Goal: Transaction & Acquisition: Purchase product/service

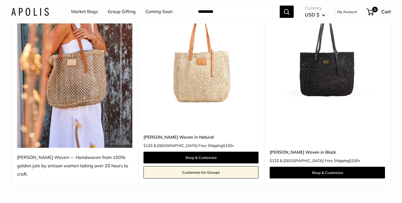
scroll to position [108, 0]
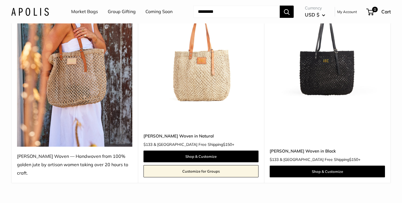
click at [79, 72] on img at bounding box center [74, 69] width 115 height 153
click at [77, 85] on img at bounding box center [74, 69] width 115 height 153
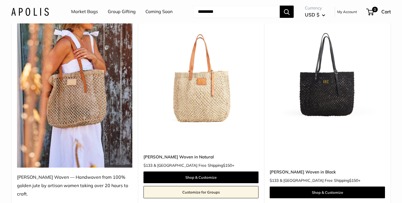
scroll to position [86, 0]
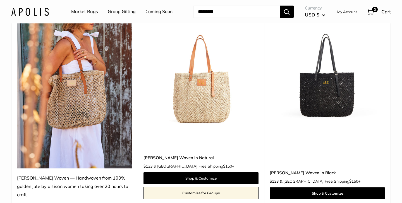
click at [51, 124] on img at bounding box center [74, 91] width 115 height 153
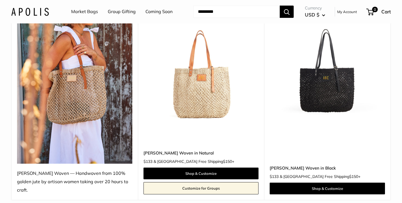
scroll to position [95, 0]
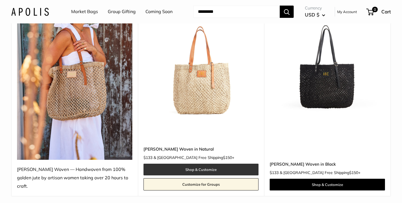
click at [213, 164] on link "Shop & Customize" at bounding box center [200, 170] width 115 height 12
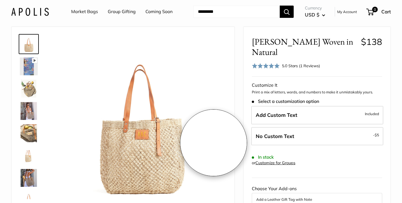
scroll to position [35, 0]
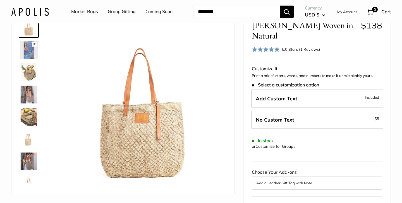
click at [32, 115] on img at bounding box center [29, 117] width 18 height 18
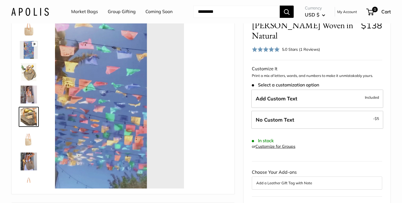
scroll to position [17, 0]
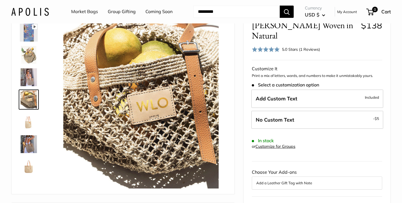
click at [29, 76] on img at bounding box center [29, 77] width 18 height 18
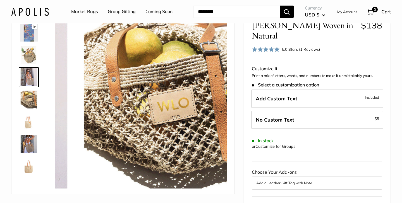
scroll to position [0, 0]
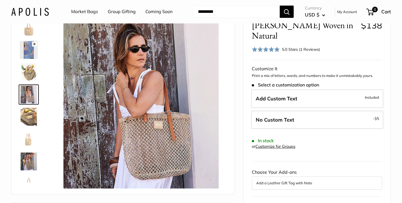
click at [26, 98] on img at bounding box center [29, 95] width 18 height 18
click at [27, 52] on img at bounding box center [29, 50] width 18 height 18
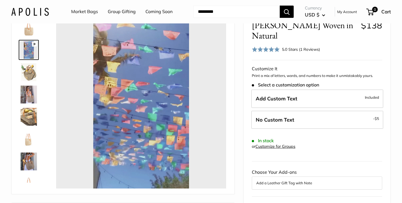
click at [29, 28] on img at bounding box center [29, 28] width 18 height 18
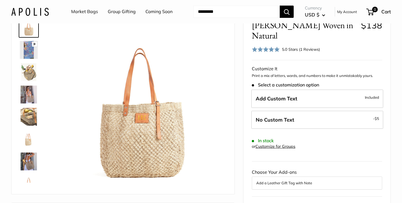
type input "*****"
click at [32, 96] on img at bounding box center [29, 95] width 18 height 18
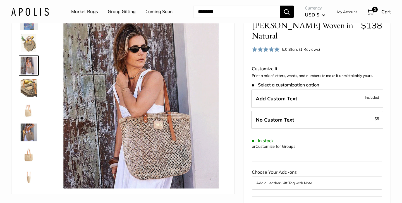
scroll to position [32, 0]
